Goal: Task Accomplishment & Management: Manage account settings

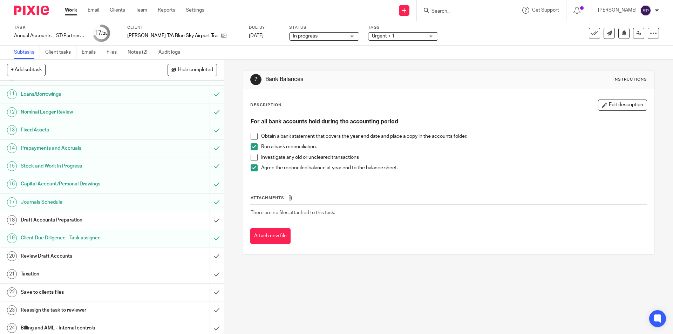
scroll to position [197, 0]
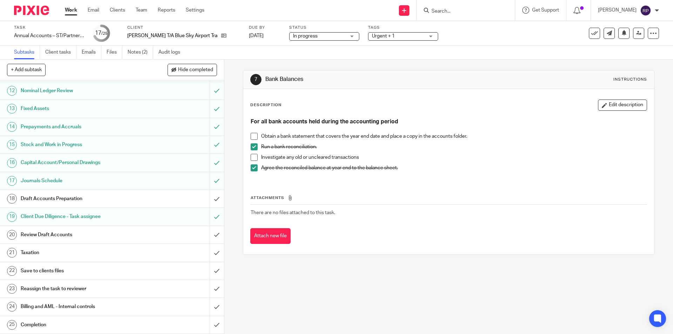
click at [59, 194] on h1 "Draft Accounts Preparation" at bounding box center [81, 198] width 121 height 11
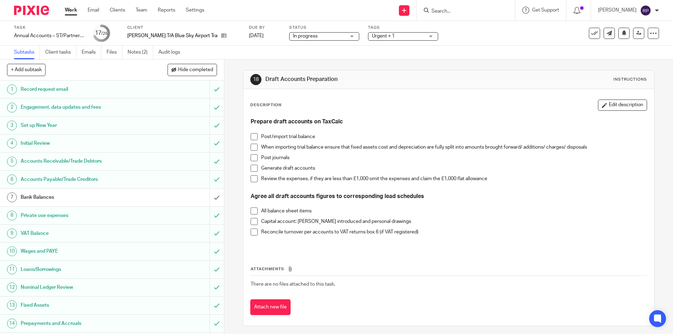
click at [252, 138] on span at bounding box center [253, 136] width 7 height 7
click at [250, 149] on span at bounding box center [253, 147] width 7 height 7
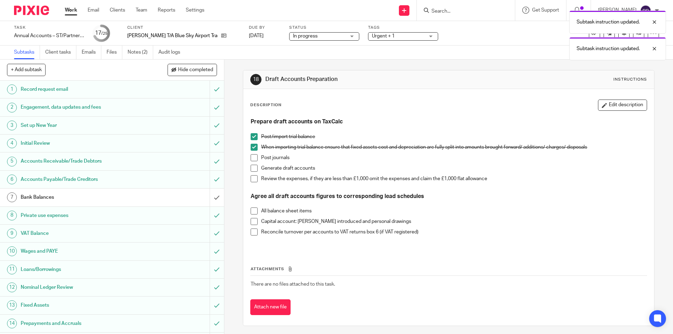
click at [251, 161] on span at bounding box center [253, 157] width 7 height 7
click at [254, 168] on span at bounding box center [253, 168] width 7 height 7
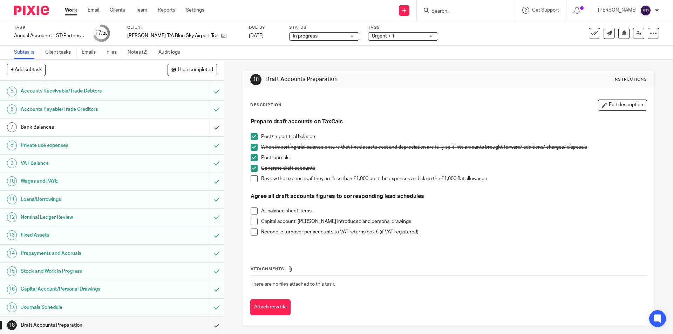
scroll to position [140, 0]
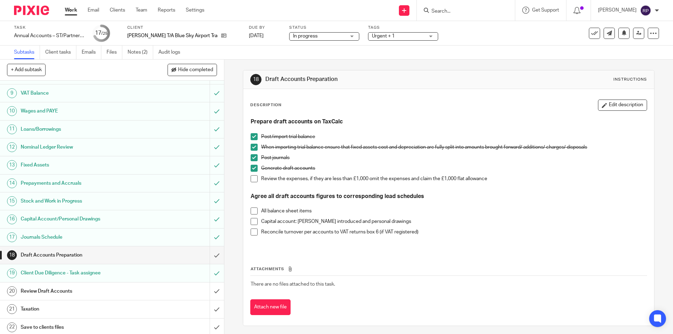
drag, startPoint x: 254, startPoint y: 210, endPoint x: 251, endPoint y: 217, distance: 6.8
click at [254, 210] on span at bounding box center [253, 210] width 7 height 7
click at [250, 221] on span at bounding box center [253, 221] width 7 height 7
click at [211, 254] on input "submit" at bounding box center [112, 255] width 224 height 18
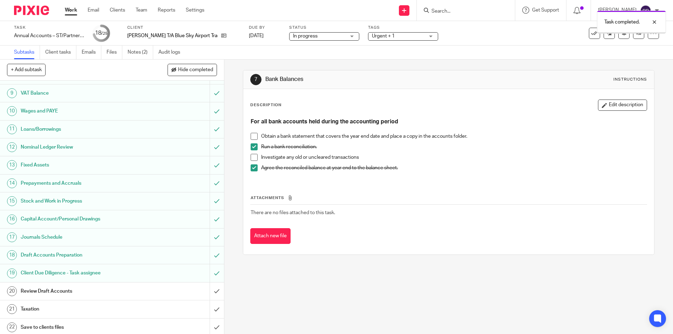
scroll to position [197, 0]
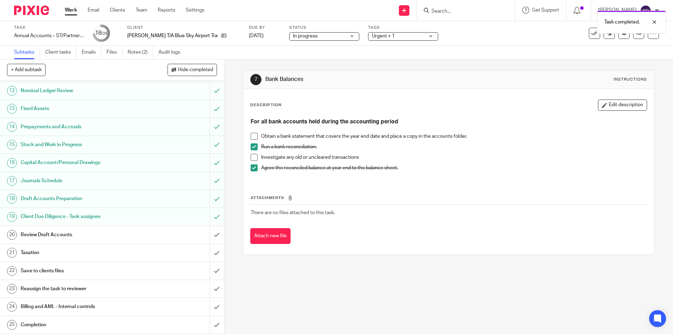
click at [53, 230] on h1 "Review Draft Accounts" at bounding box center [81, 234] width 121 height 11
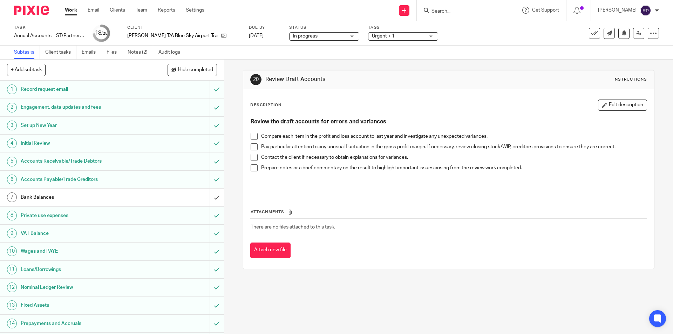
click at [69, 195] on h1 "Bank Balances" at bounding box center [81, 197] width 121 height 11
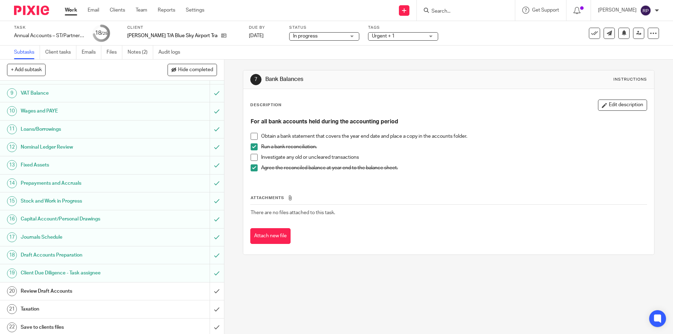
scroll to position [197, 0]
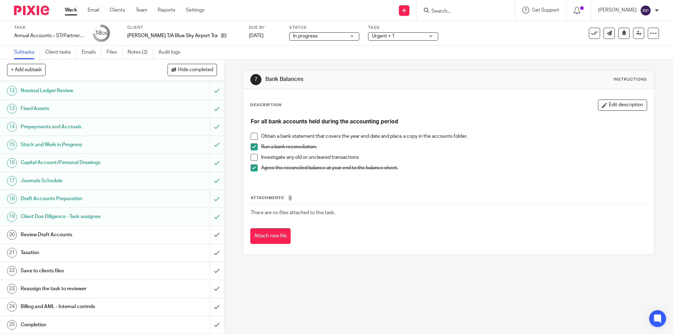
click at [46, 231] on h1 "Review Draft Accounts" at bounding box center [81, 234] width 121 height 11
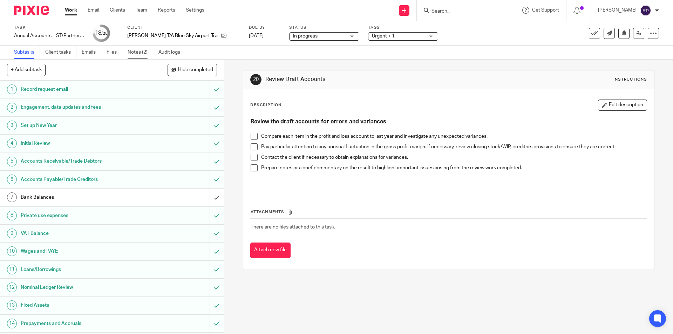
click at [139, 56] on link "Notes (2)" at bounding box center [141, 53] width 26 height 14
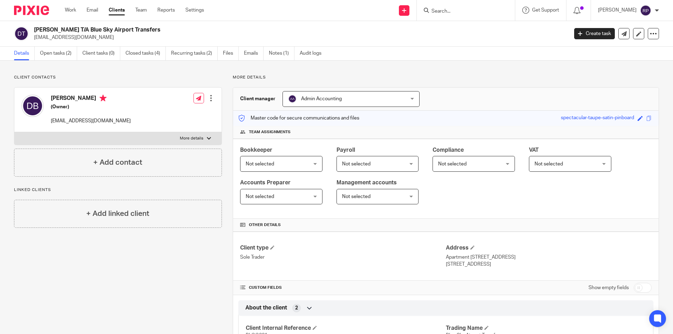
click at [157, 140] on label "More details" at bounding box center [117, 138] width 207 height 13
click at [14, 132] on input "More details" at bounding box center [14, 132] width 0 height 0
checkbox input "true"
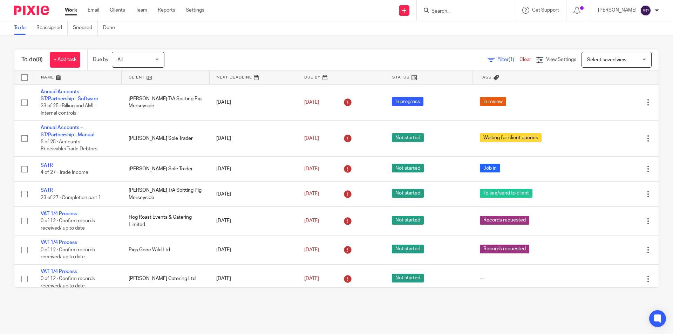
click at [68, 10] on link "Work" at bounding box center [71, 10] width 12 height 7
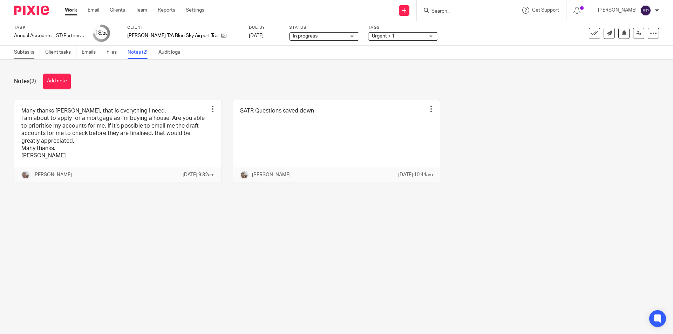
click at [21, 53] on link "Subtasks" at bounding box center [27, 53] width 26 height 14
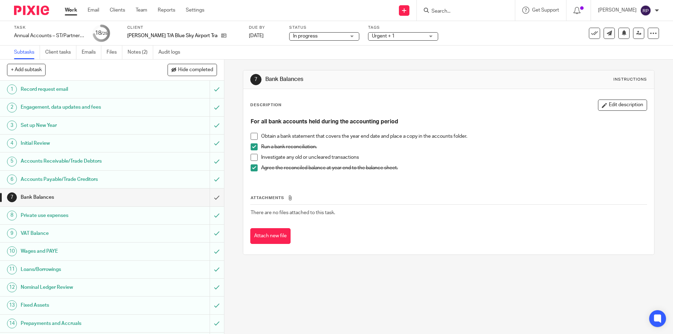
scroll to position [175, 0]
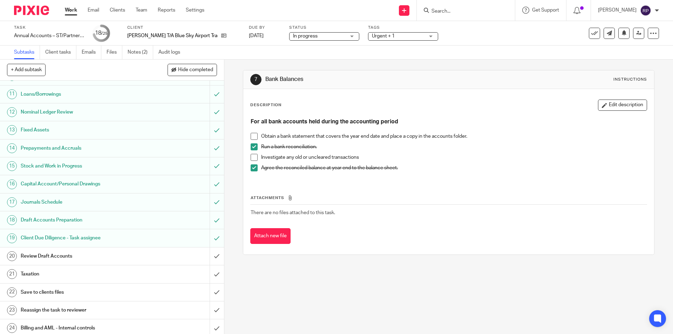
click at [47, 255] on h1 "Review Draft Accounts" at bounding box center [81, 256] width 121 height 11
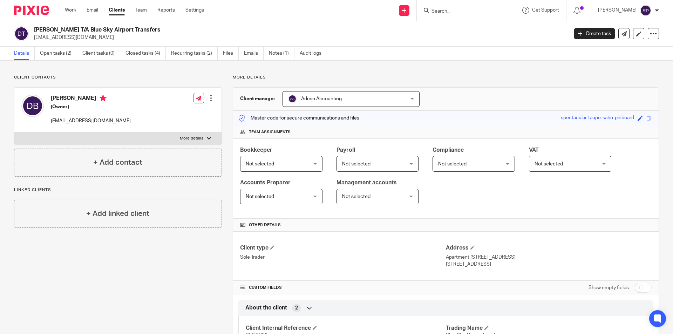
click at [204, 135] on label "More details" at bounding box center [117, 138] width 207 height 13
click at [14, 132] on input "More details" at bounding box center [14, 132] width 0 height 0
checkbox input "true"
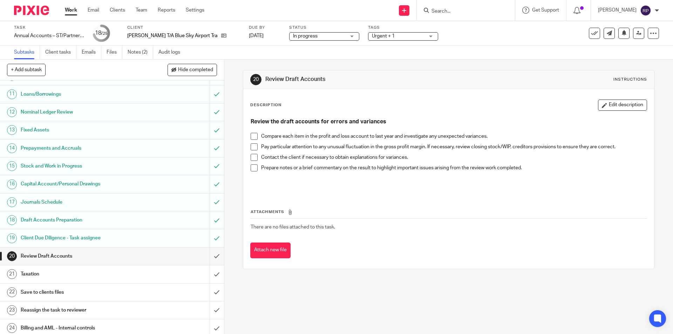
scroll to position [197, 0]
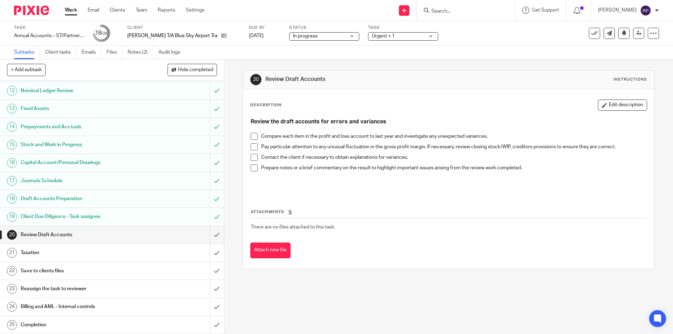
click at [252, 136] on span at bounding box center [253, 136] width 7 height 7
click at [250, 146] on span at bounding box center [253, 146] width 7 height 7
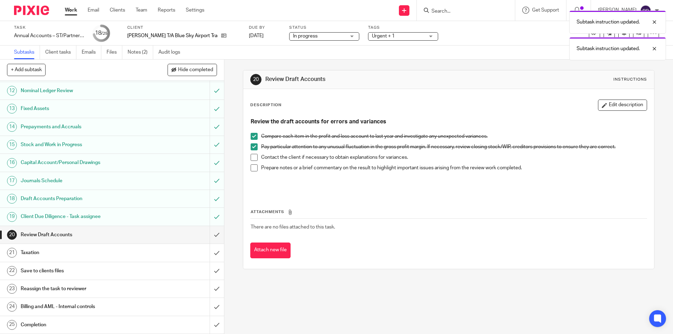
click at [255, 167] on span at bounding box center [253, 167] width 7 height 7
click at [209, 235] on input "submit" at bounding box center [112, 235] width 224 height 18
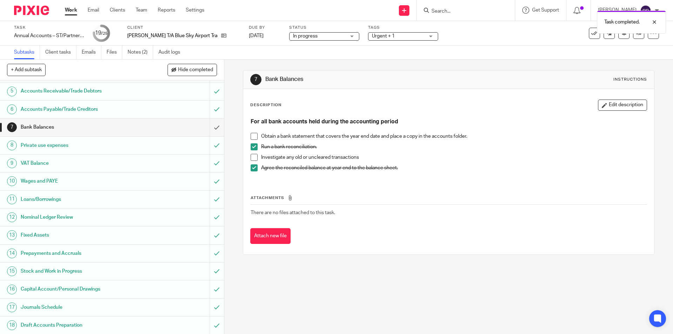
scroll to position [175, 0]
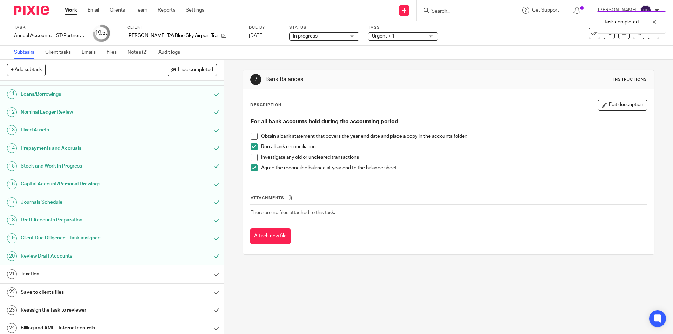
click at [45, 272] on h1 "Taxation" at bounding box center [81, 274] width 121 height 11
